Goal: Transaction & Acquisition: Book appointment/travel/reservation

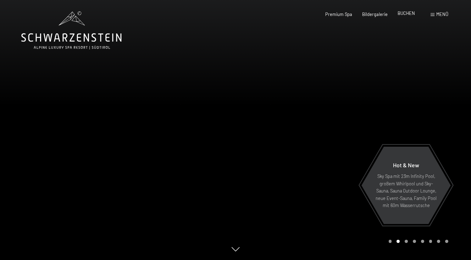
click at [405, 15] on span "BUCHEN" at bounding box center [406, 13] width 17 height 6
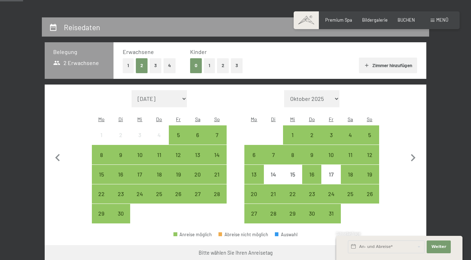
scroll to position [119, 0]
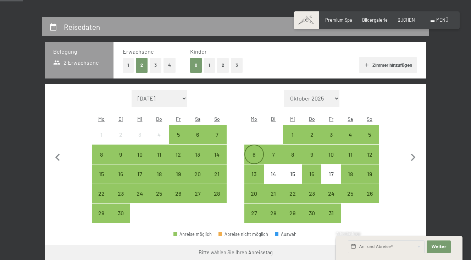
click at [254, 152] on div "6" at bounding box center [254, 161] width 18 height 18
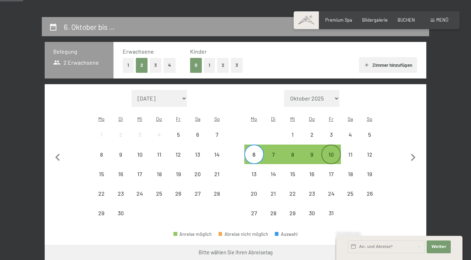
click at [331, 152] on div "10" at bounding box center [331, 161] width 18 height 18
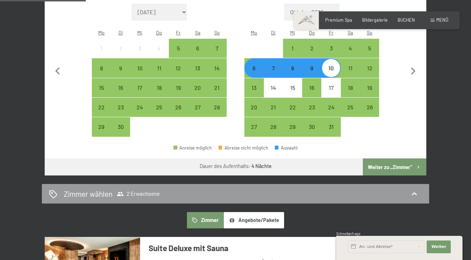
scroll to position [206, 0]
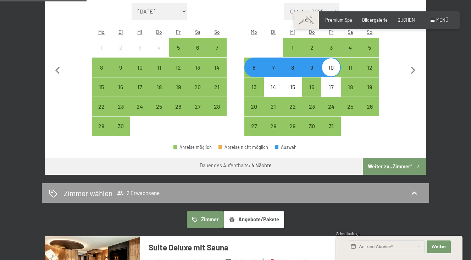
click at [386, 158] on button "Weiter zu „Zimmer“" at bounding box center [395, 166] width 64 height 17
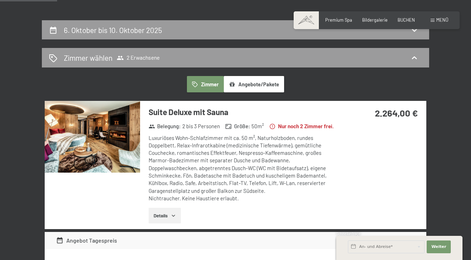
scroll to position [119, 0]
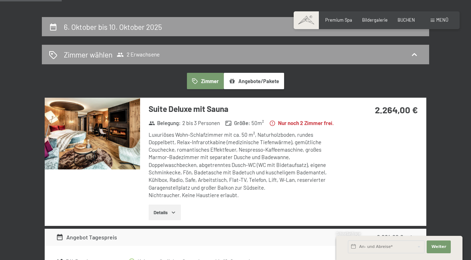
click at [175, 215] on icon "button" at bounding box center [174, 212] width 6 height 6
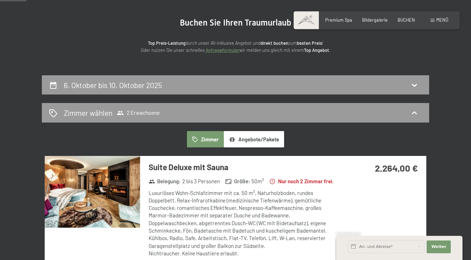
scroll to position [61, 0]
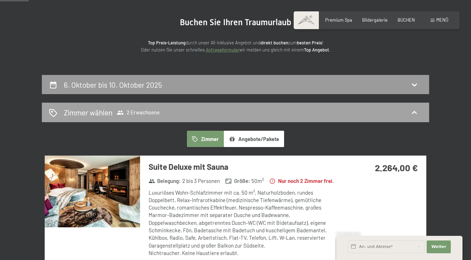
click at [87, 113] on h2 "Zimmer wählen" at bounding box center [88, 112] width 49 height 10
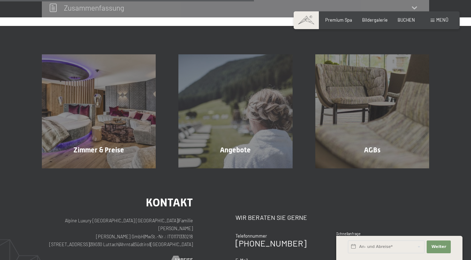
scroll to position [228, 0]
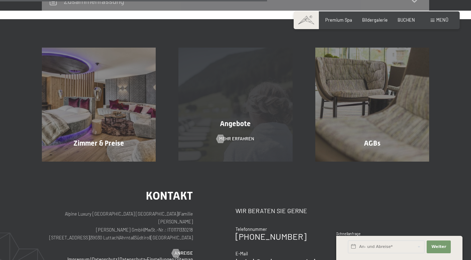
click at [232, 129] on div "Angebote Mehr erfahren" at bounding box center [235, 105] width 137 height 114
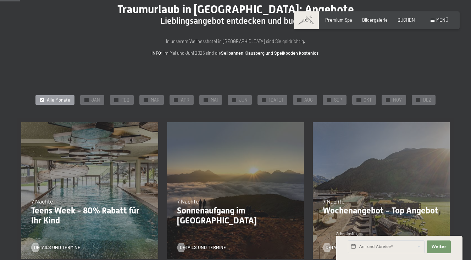
scroll to position [56, 0]
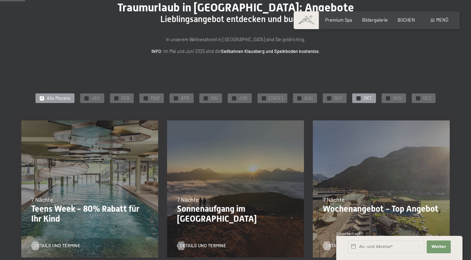
click at [364, 98] on span "OKT" at bounding box center [368, 98] width 8 height 6
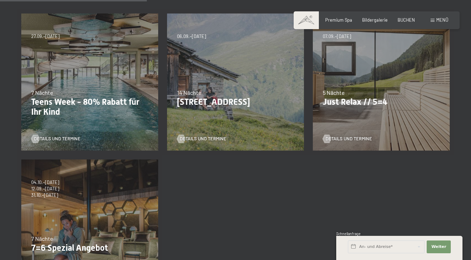
scroll to position [144, 0]
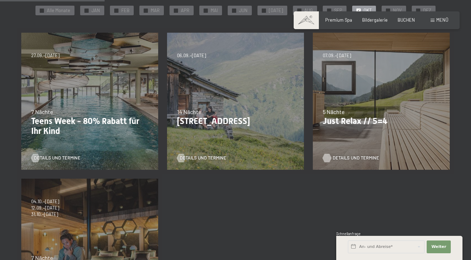
click at [349, 157] on span "Details und Termine" at bounding box center [356, 158] width 46 height 6
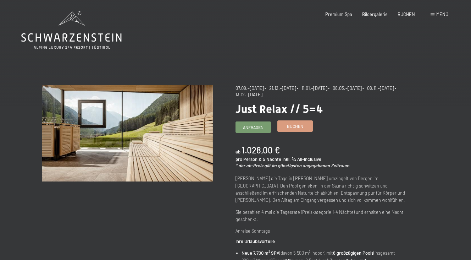
click at [294, 126] on span "Buchen" at bounding box center [295, 126] width 16 height 6
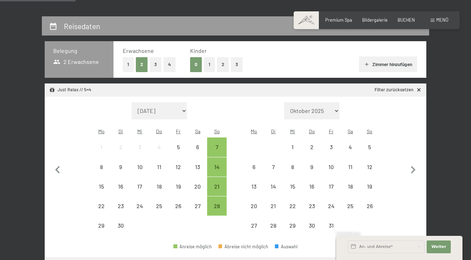
scroll to position [126, 0]
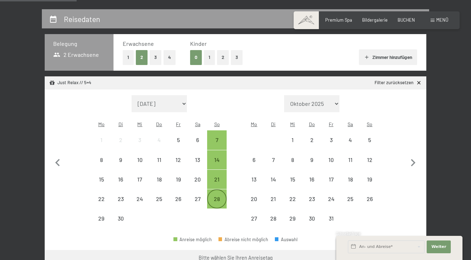
click at [219, 196] on div "28" at bounding box center [217, 205] width 18 height 18
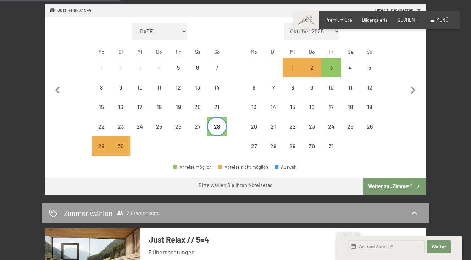
scroll to position [202, 0]
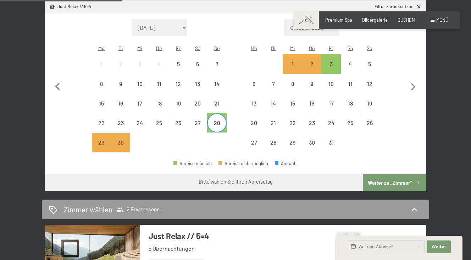
click at [382, 174] on button "Weiter zu „Zimmer“" at bounding box center [395, 182] width 64 height 17
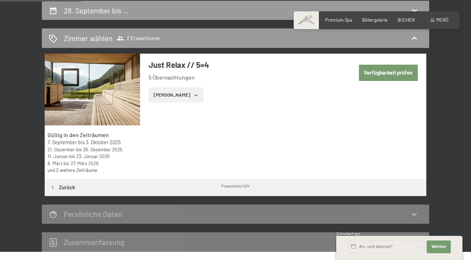
click at [388, 72] on button "Verfügbarkeit prüfen" at bounding box center [388, 73] width 59 height 16
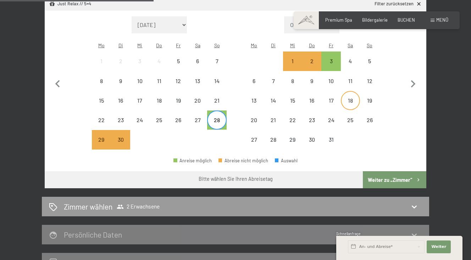
scroll to position [206, 0]
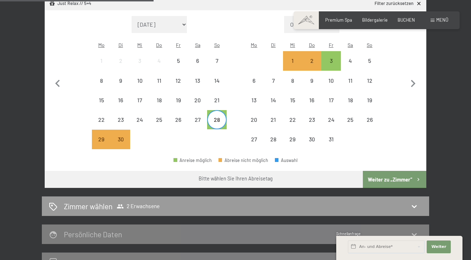
click at [215, 117] on div "28" at bounding box center [217, 126] width 18 height 18
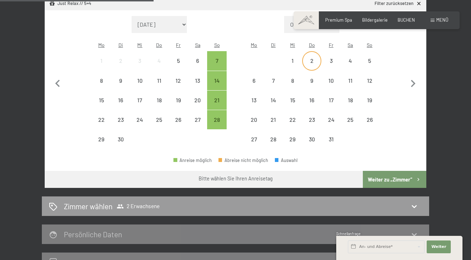
click at [309, 58] on div "2" at bounding box center [312, 67] width 18 height 18
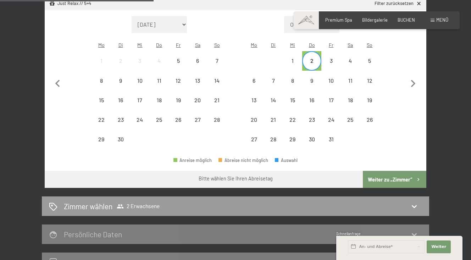
click at [388, 171] on button "Weiter zu „Zimmer“" at bounding box center [395, 179] width 64 height 17
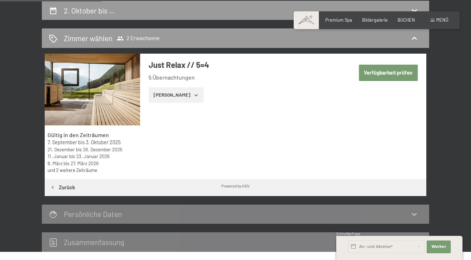
click at [389, 76] on button "Verfügbarkeit prüfen" at bounding box center [388, 73] width 59 height 16
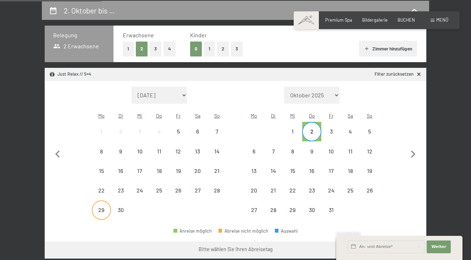
click at [101, 207] on div "29" at bounding box center [102, 216] width 18 height 18
click at [330, 128] on div "3" at bounding box center [331, 137] width 18 height 18
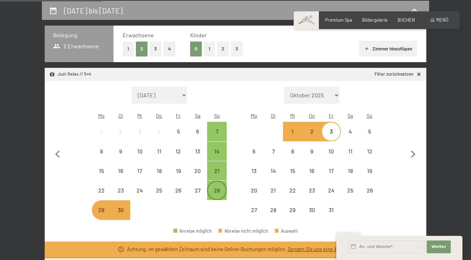
click at [217, 187] on div "28" at bounding box center [217, 196] width 18 height 18
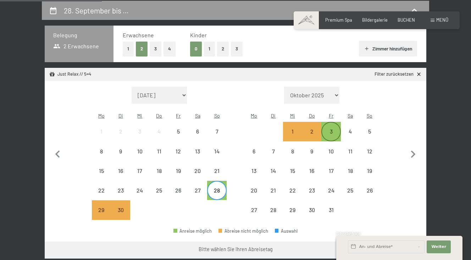
click at [328, 128] on div "3" at bounding box center [331, 137] width 18 height 18
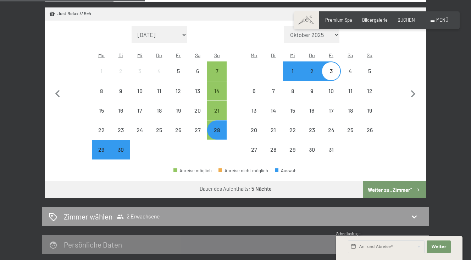
scroll to position [201, 0]
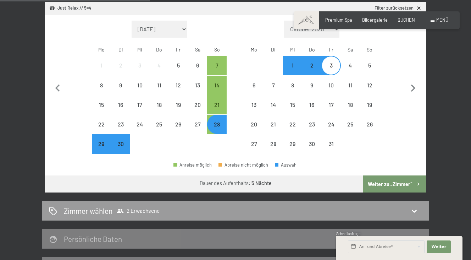
click at [388, 175] on button "Weiter zu „Zimmer“" at bounding box center [395, 183] width 64 height 17
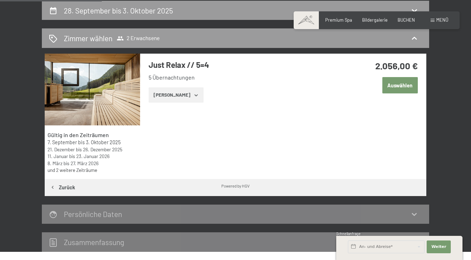
click at [188, 97] on button "Zeige Zimmer" at bounding box center [176, 95] width 55 height 16
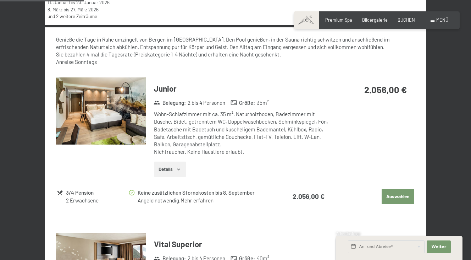
scroll to position [285, 0]
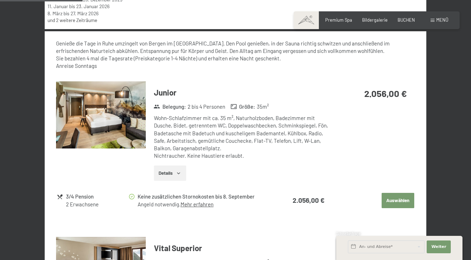
click at [177, 170] on icon "button" at bounding box center [179, 173] width 6 height 6
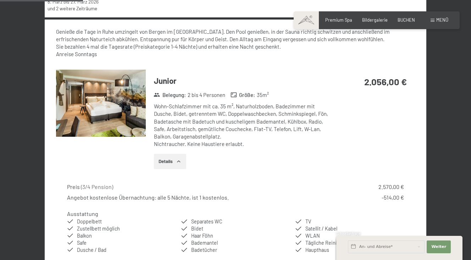
scroll to position [294, 0]
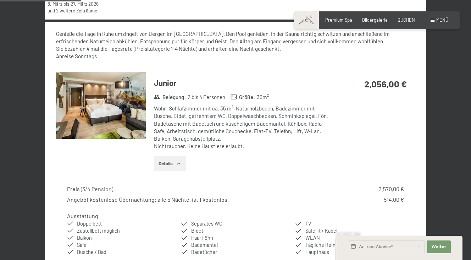
click at [123, 118] on img at bounding box center [101, 105] width 90 height 67
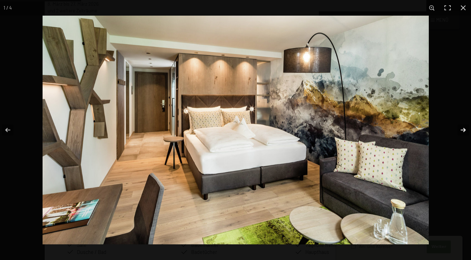
click at [462, 130] on button "button" at bounding box center [459, 129] width 25 height 35
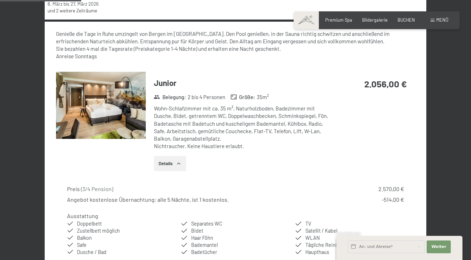
click at [0, 0] on button "button" at bounding box center [0, 0] width 0 height 0
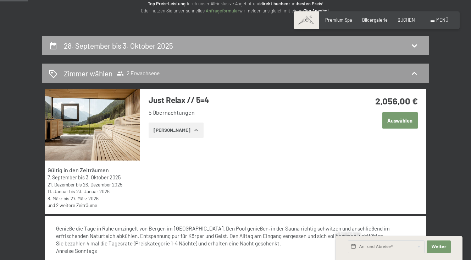
scroll to position [102, 0]
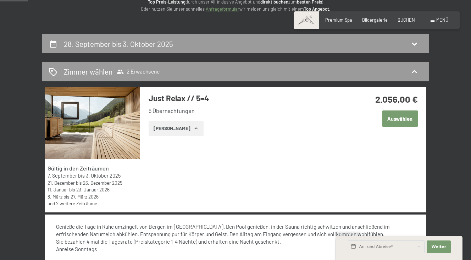
click at [93, 202] on link "und 2 weitere Zeiträume" at bounding box center [73, 203] width 50 height 6
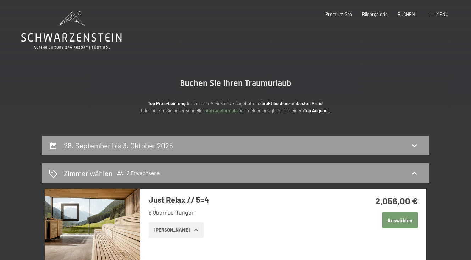
scroll to position [0, 0]
